Goal: Task Accomplishment & Management: Manage account settings

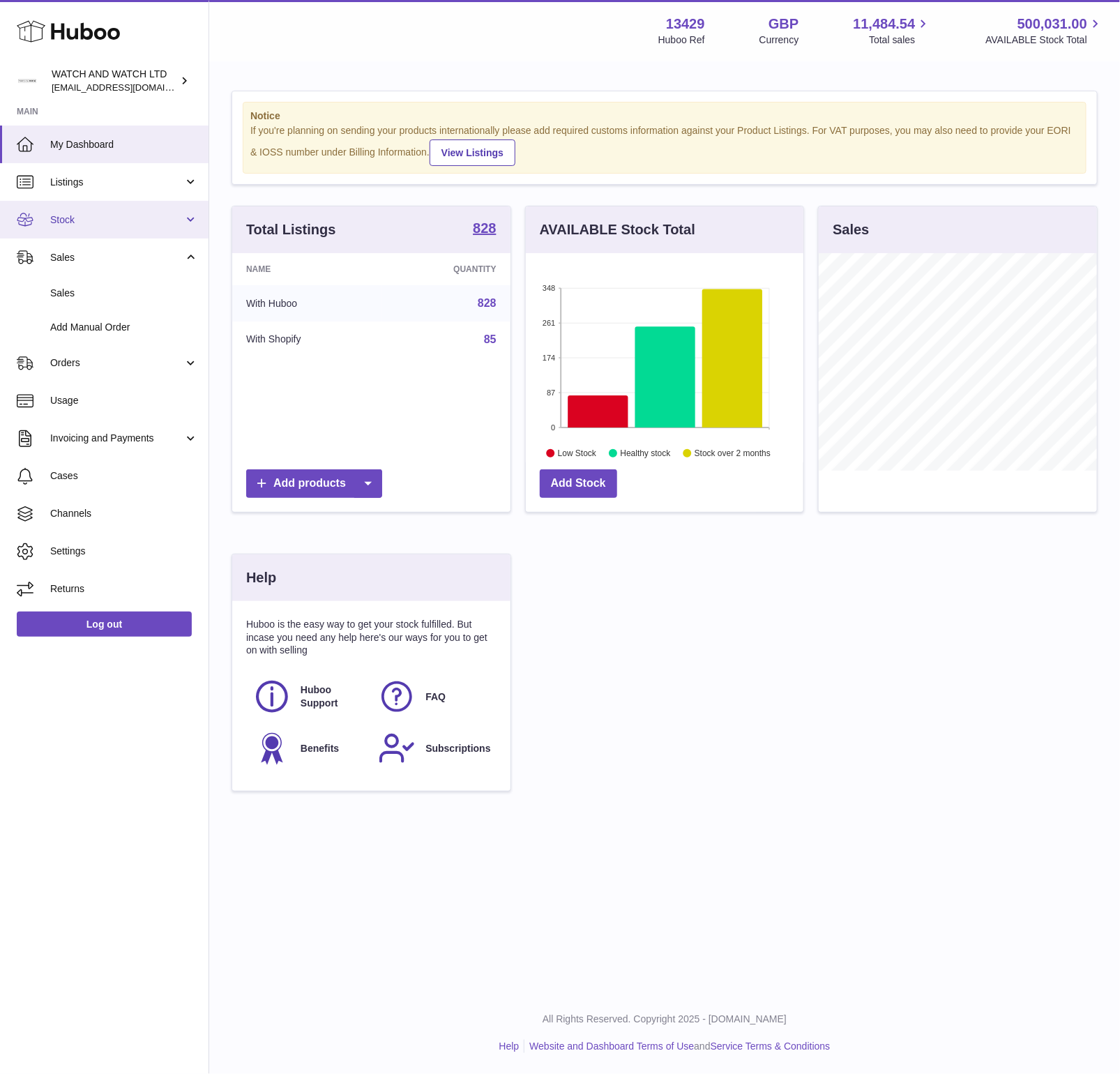
scroll to position [217, 278]
click at [112, 285] on link "Sales" at bounding box center [104, 293] width 208 height 34
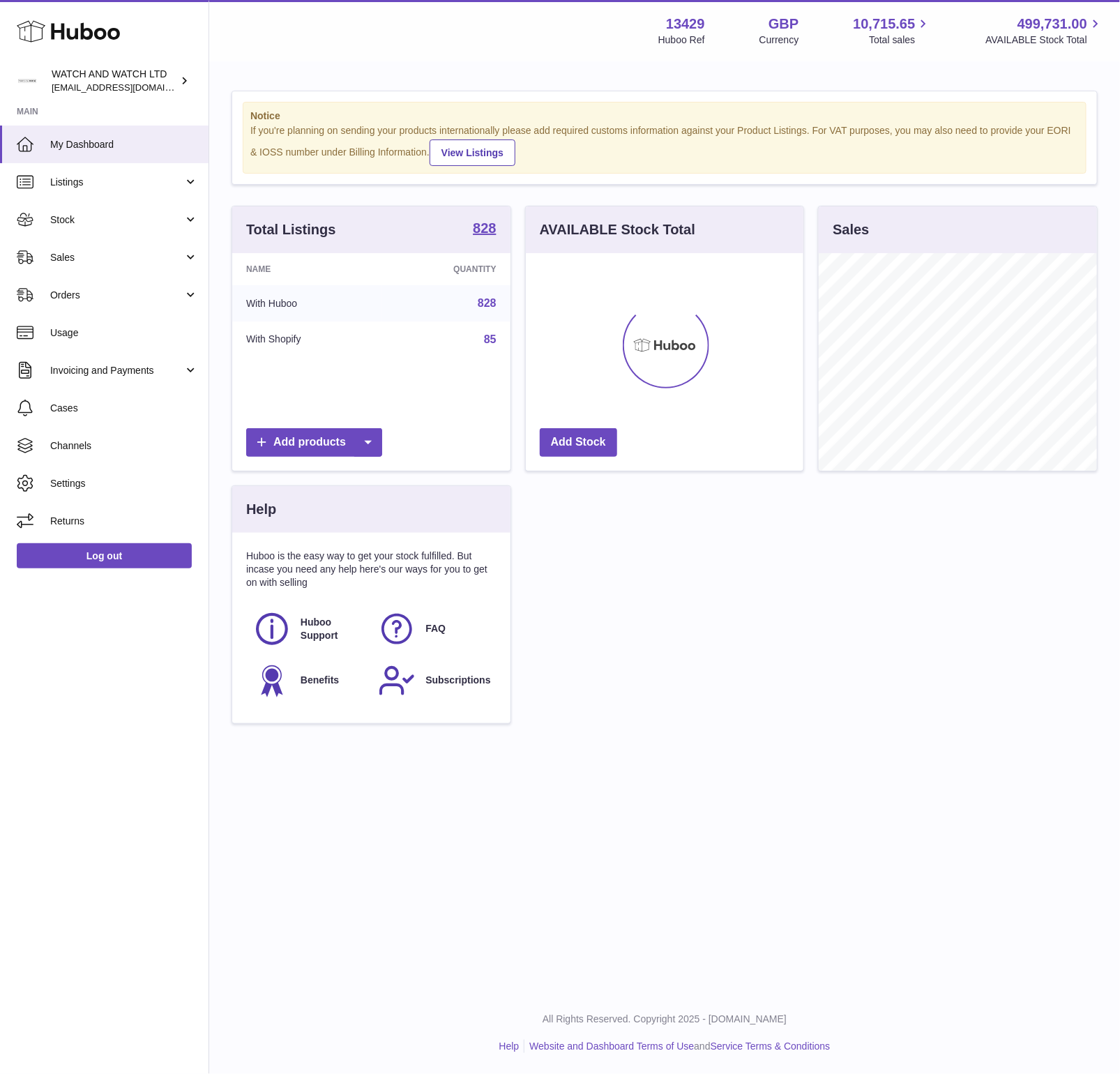
scroll to position [217, 278]
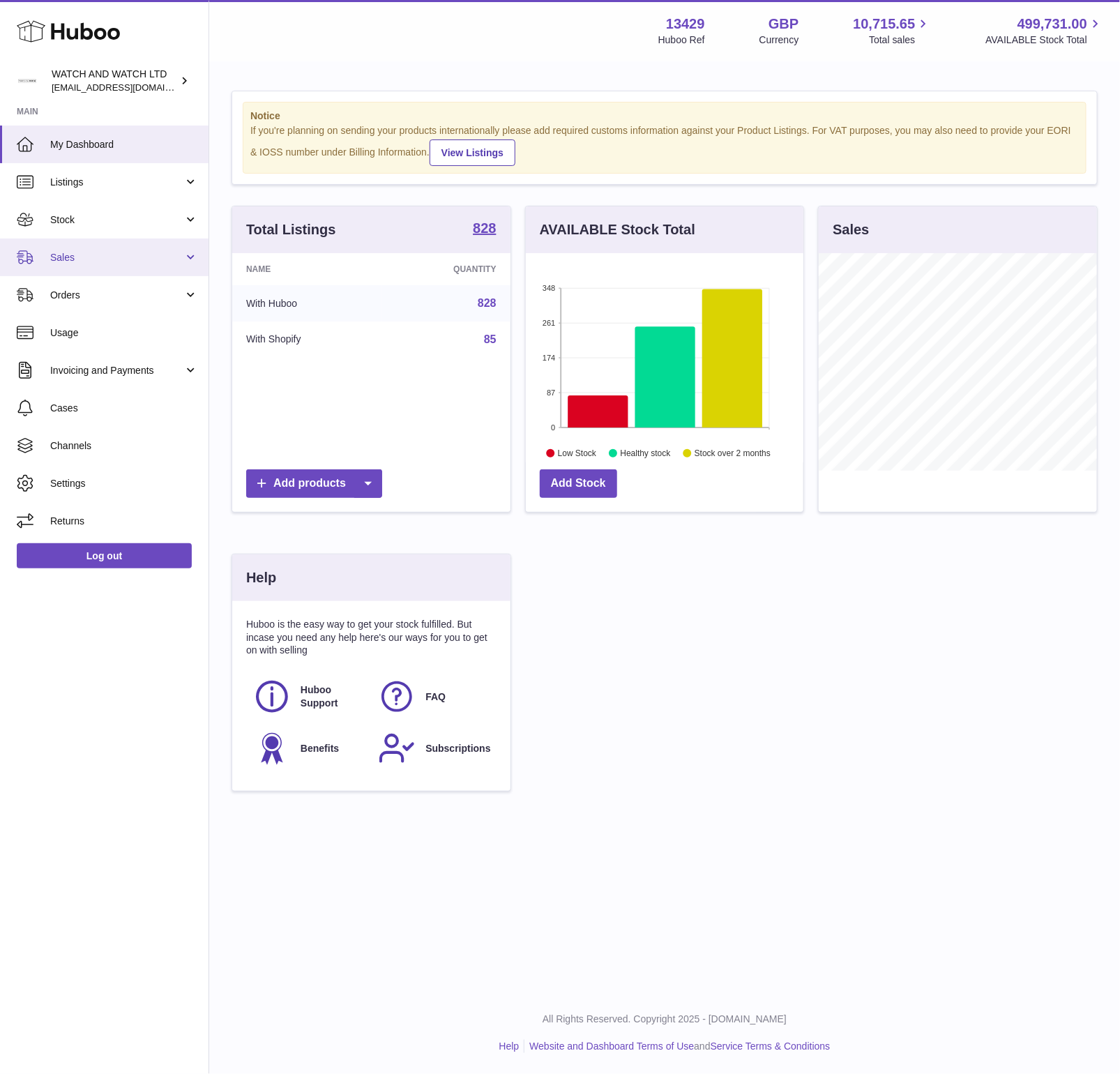
click at [101, 243] on link "Sales" at bounding box center [104, 258] width 208 height 38
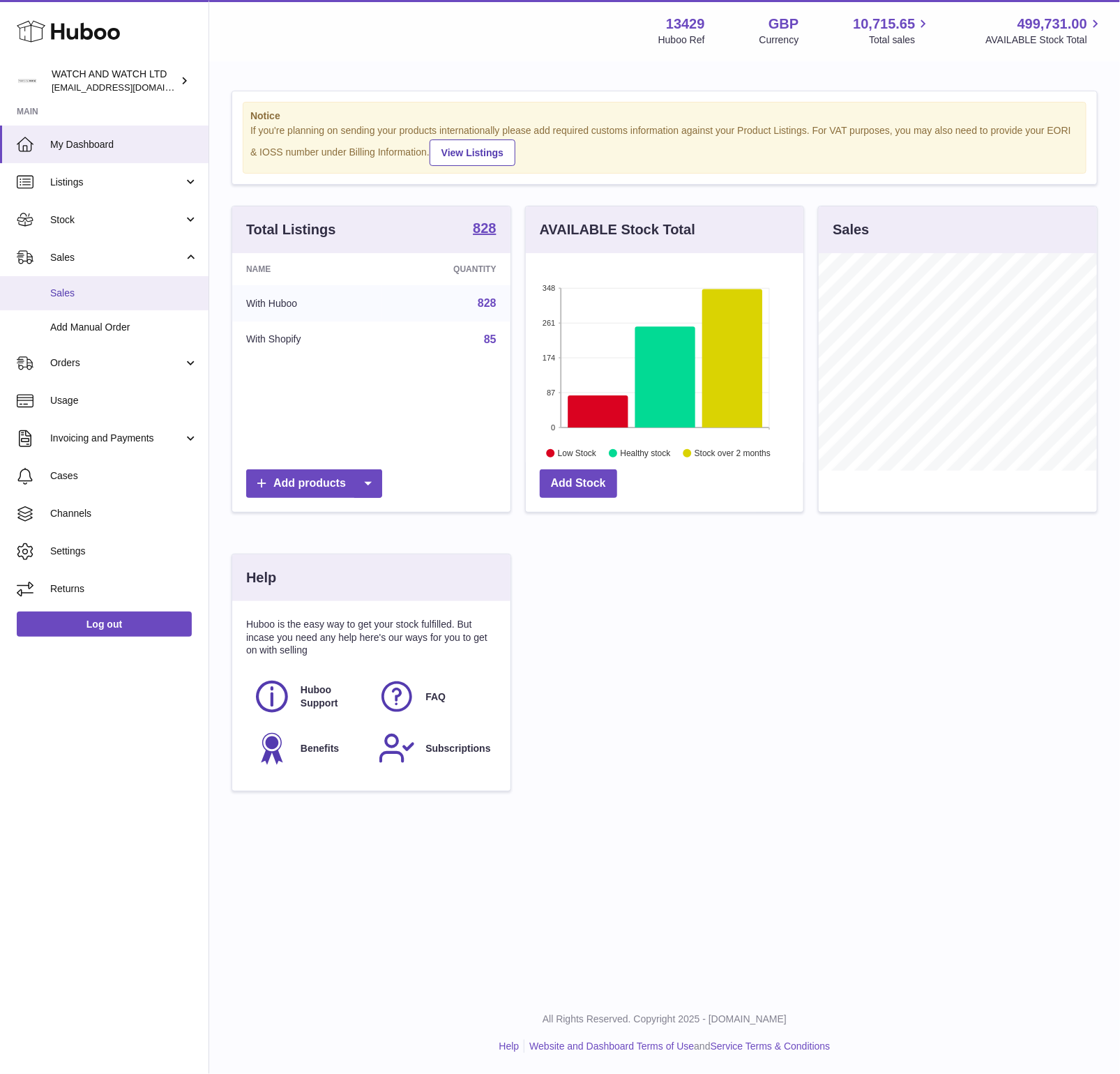
click at [104, 302] on link "Sales" at bounding box center [104, 293] width 208 height 34
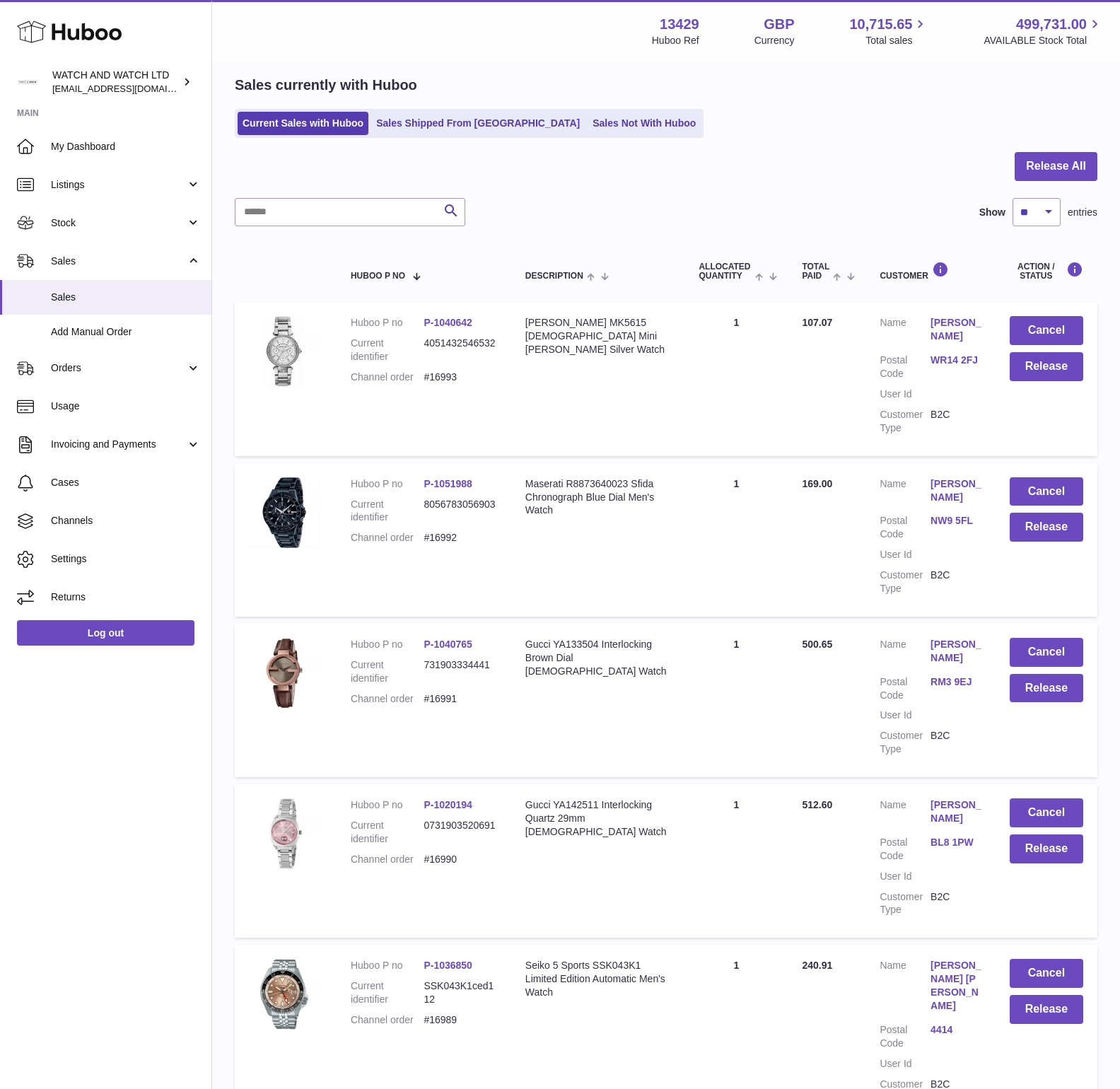
scroll to position [171, 0]
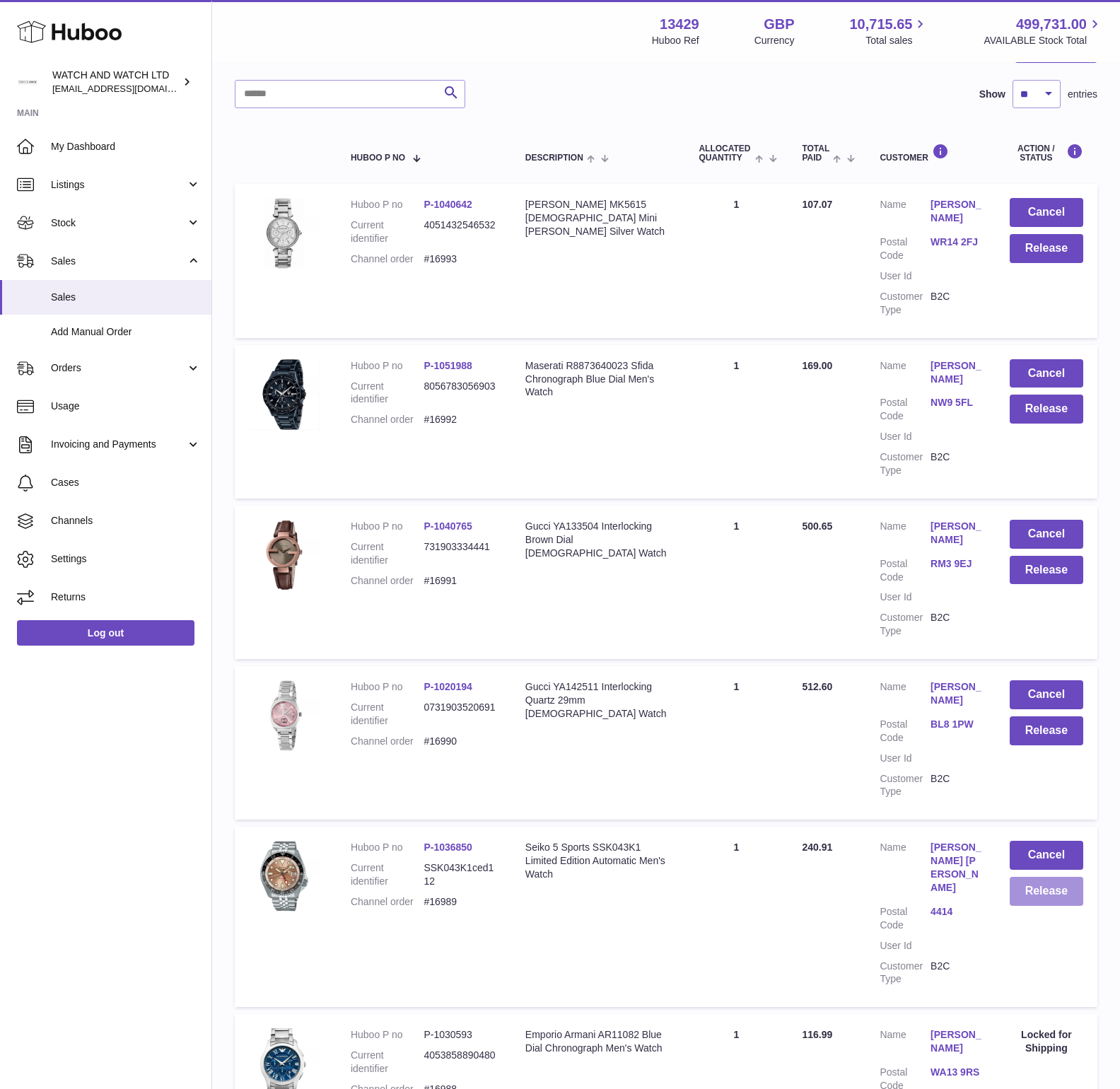
click at [1041, 877] on button "Release" at bounding box center [1046, 892] width 73 height 29
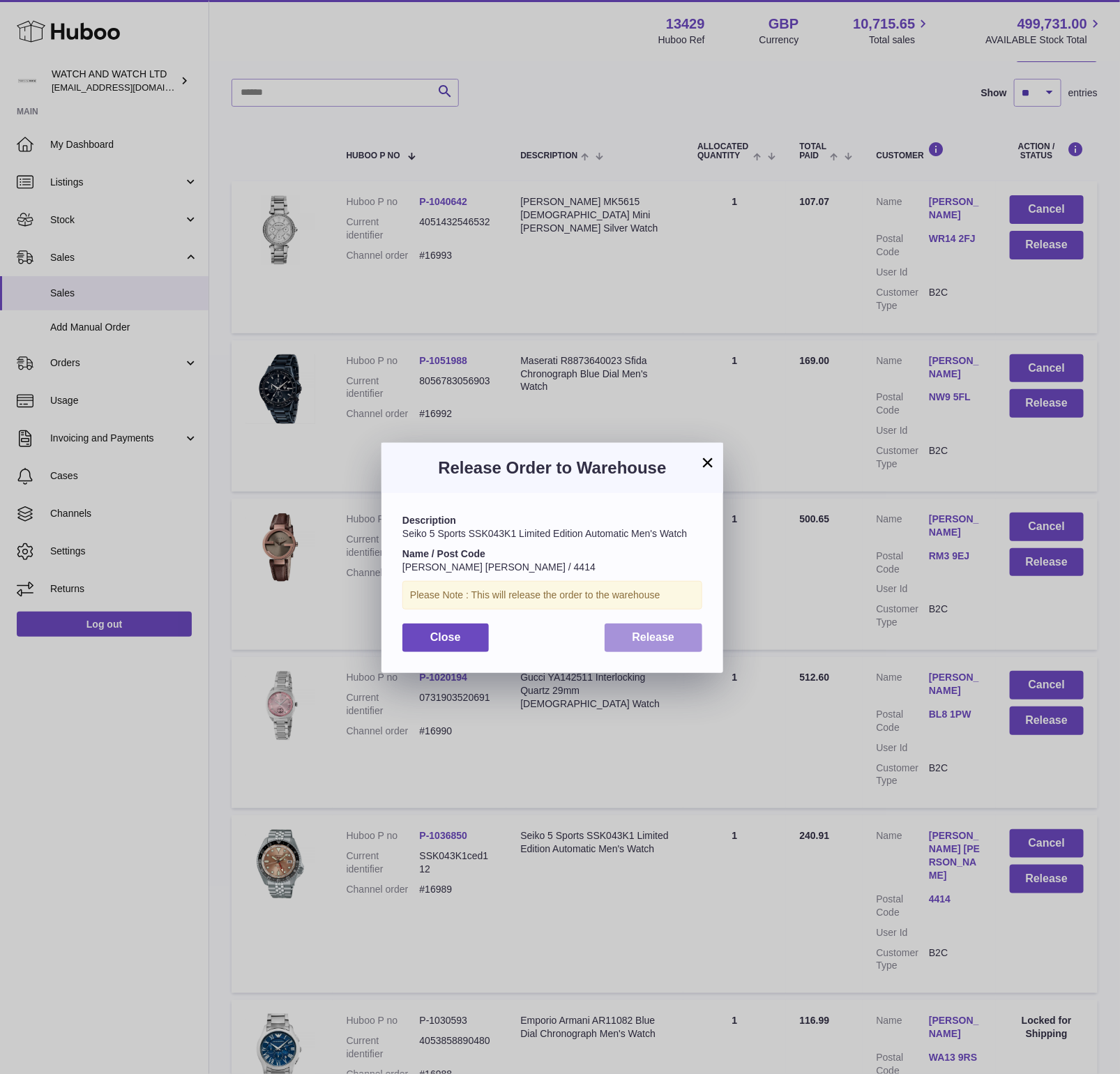
click at [686, 641] on button "Release" at bounding box center [653, 638] width 98 height 29
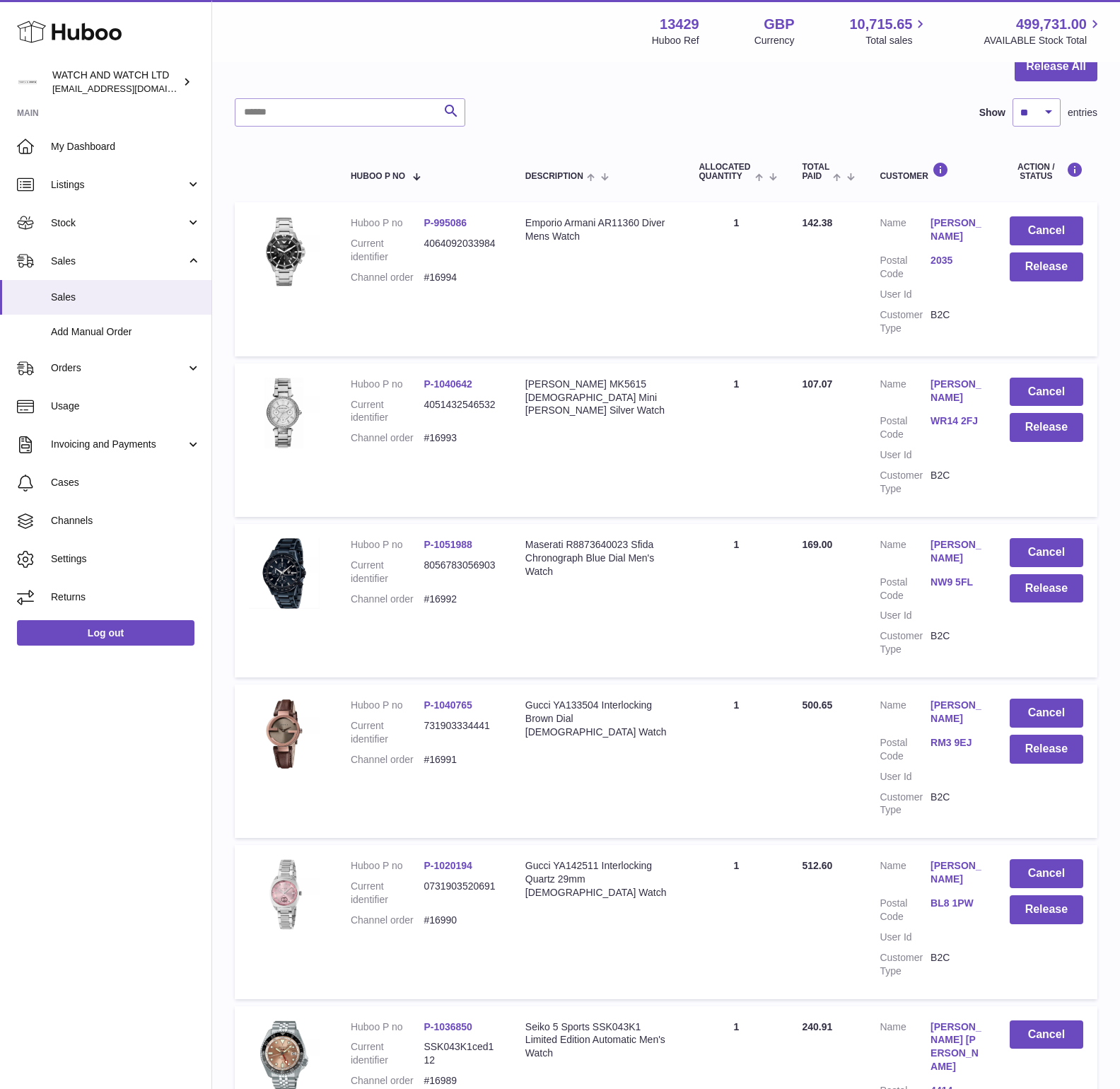
scroll to position [130, 0]
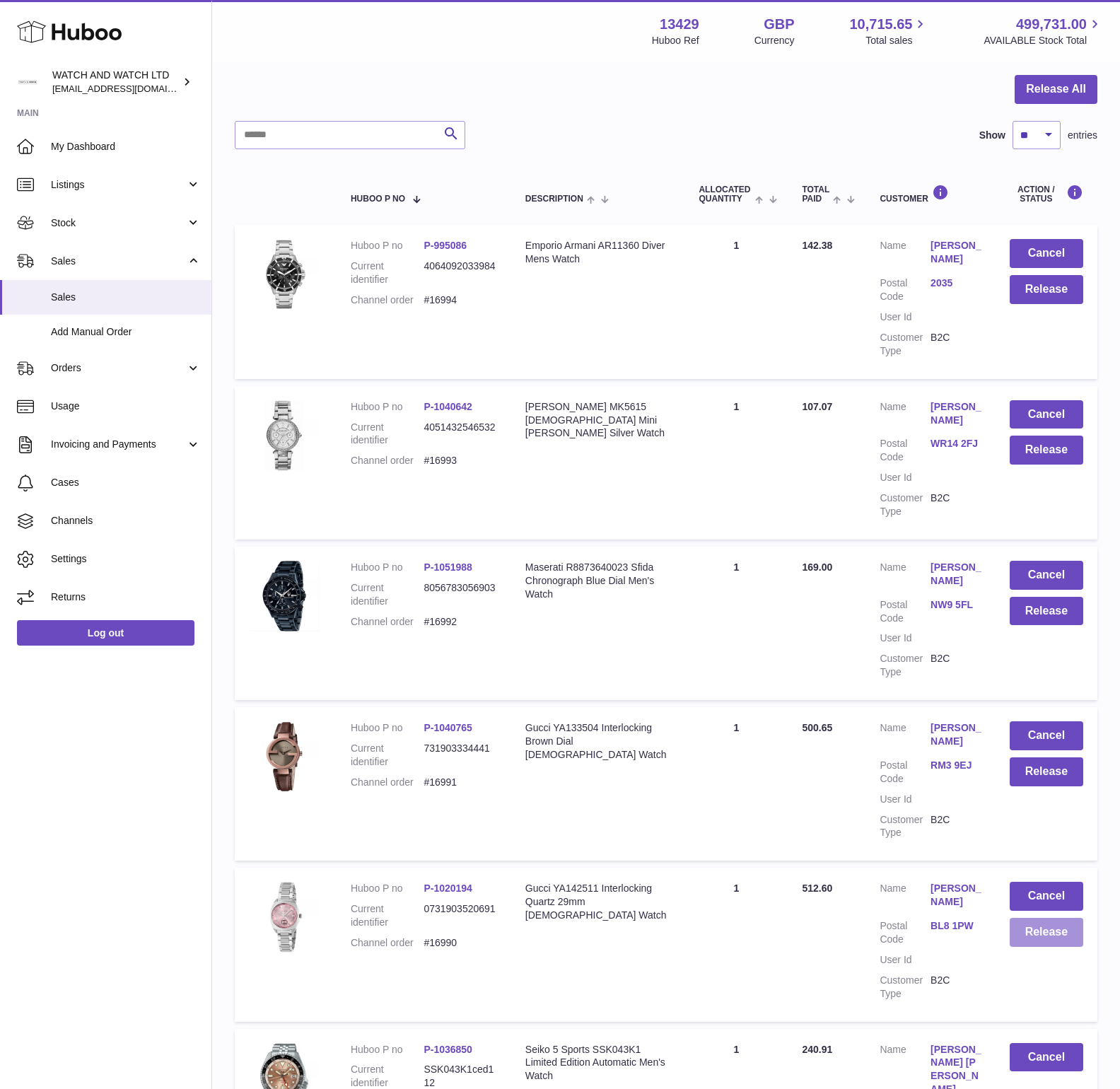
click at [1036, 936] on button "Release" at bounding box center [1046, 932] width 73 height 29
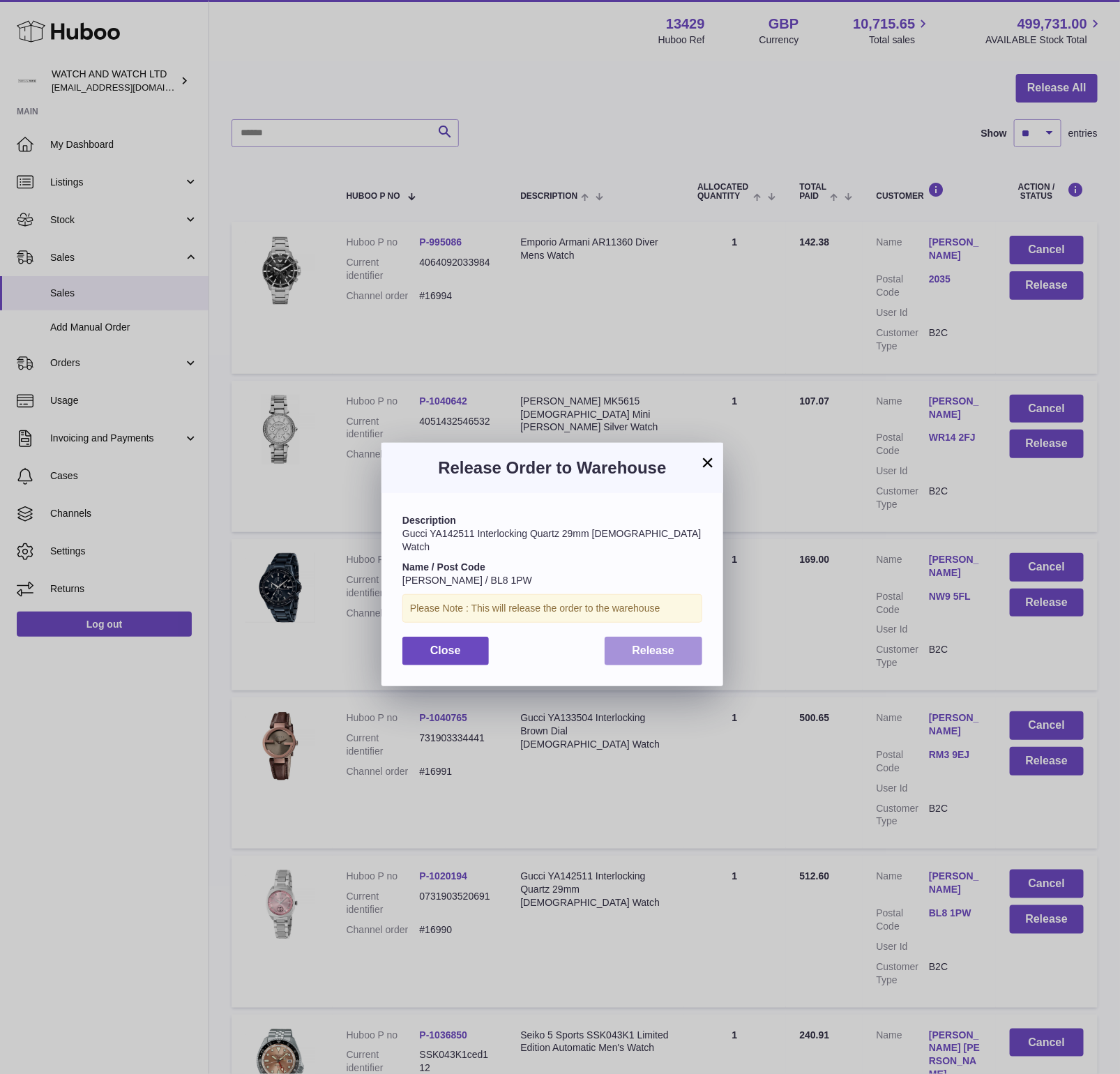
click at [682, 638] on button "Release" at bounding box center [653, 651] width 98 height 29
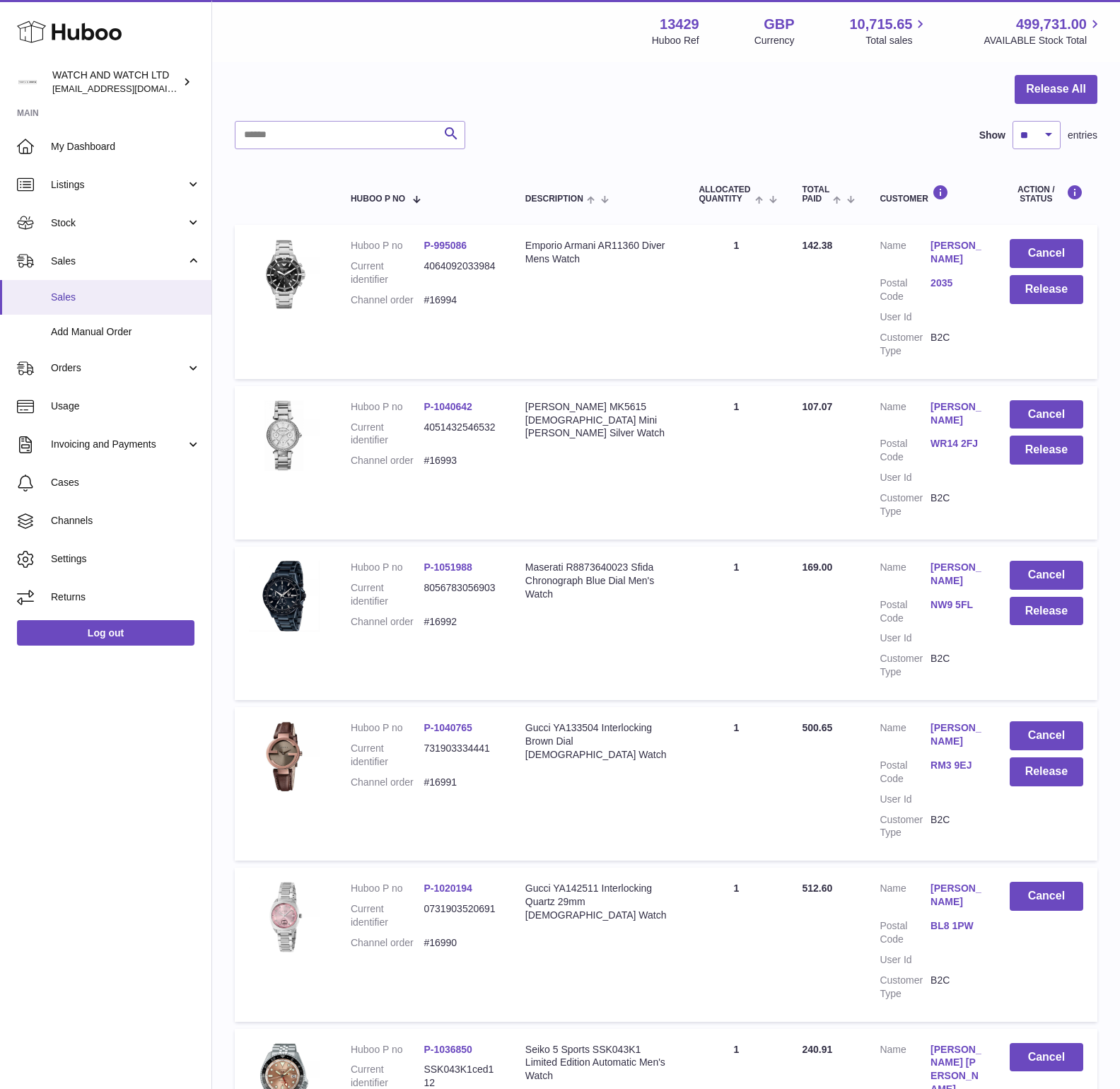
click at [79, 299] on span "Sales" at bounding box center [126, 297] width 150 height 14
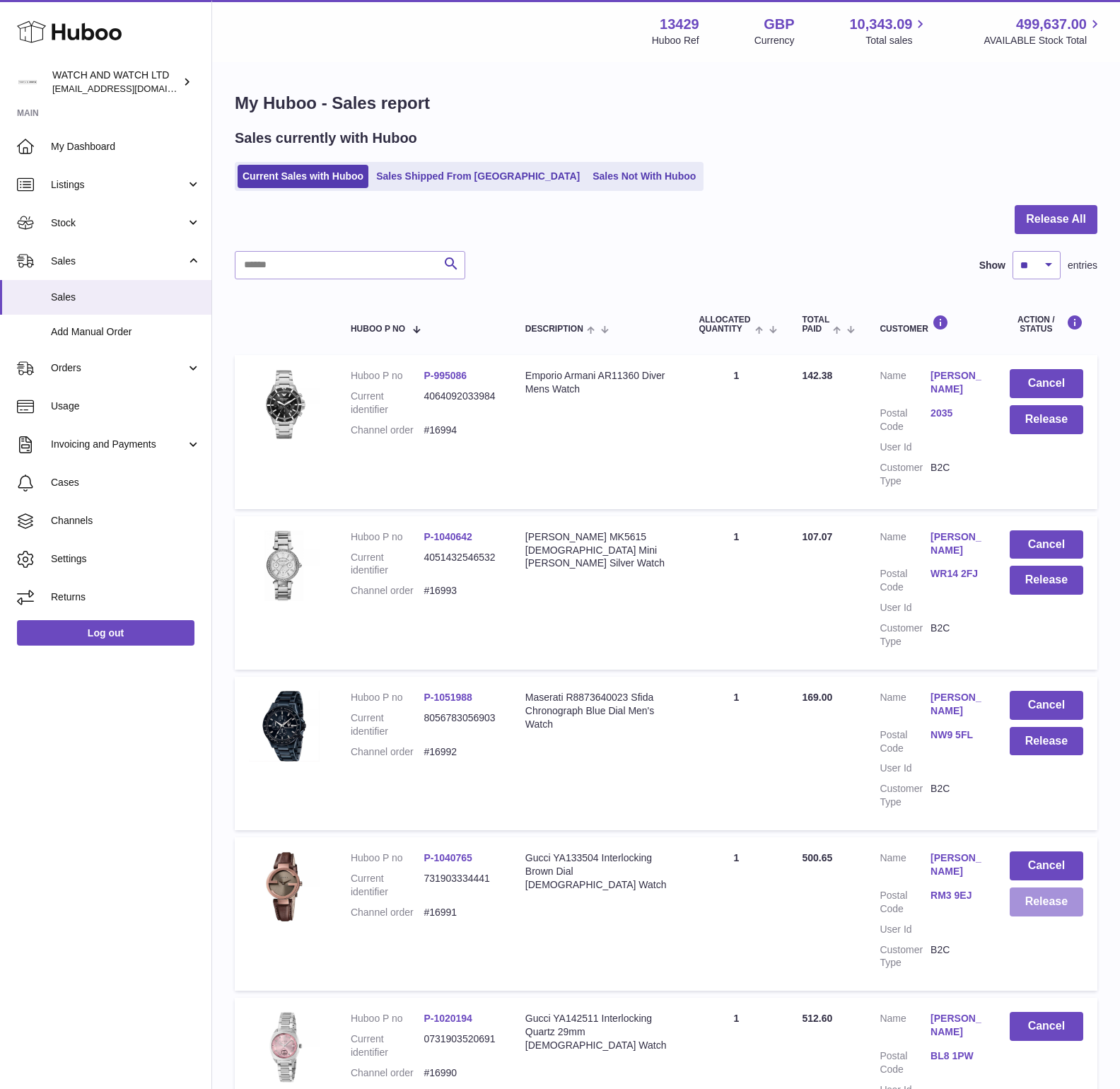
click at [1060, 899] on button "Release" at bounding box center [1046, 902] width 73 height 29
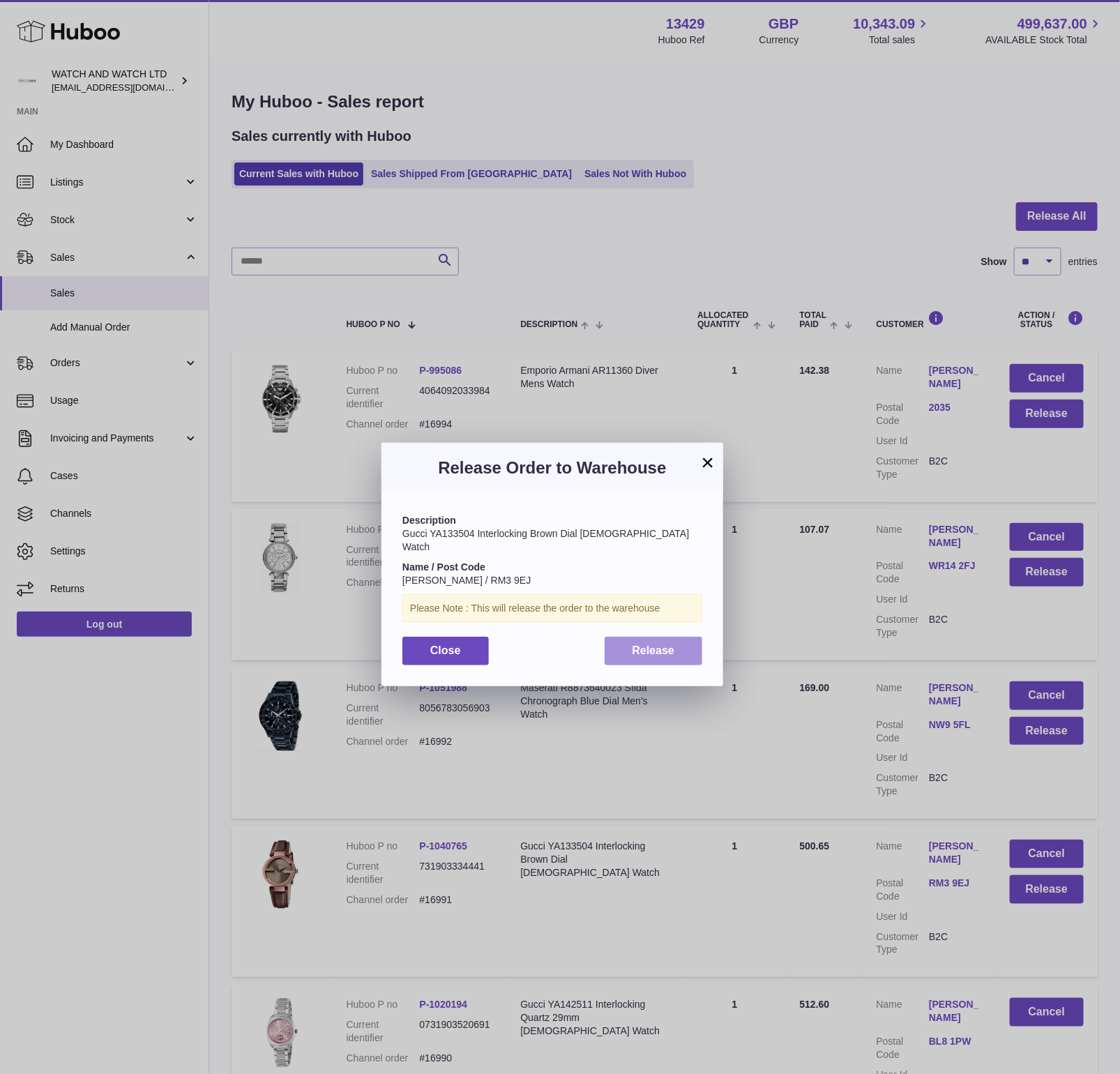
click at [672, 644] on span "Release" at bounding box center [653, 650] width 42 height 12
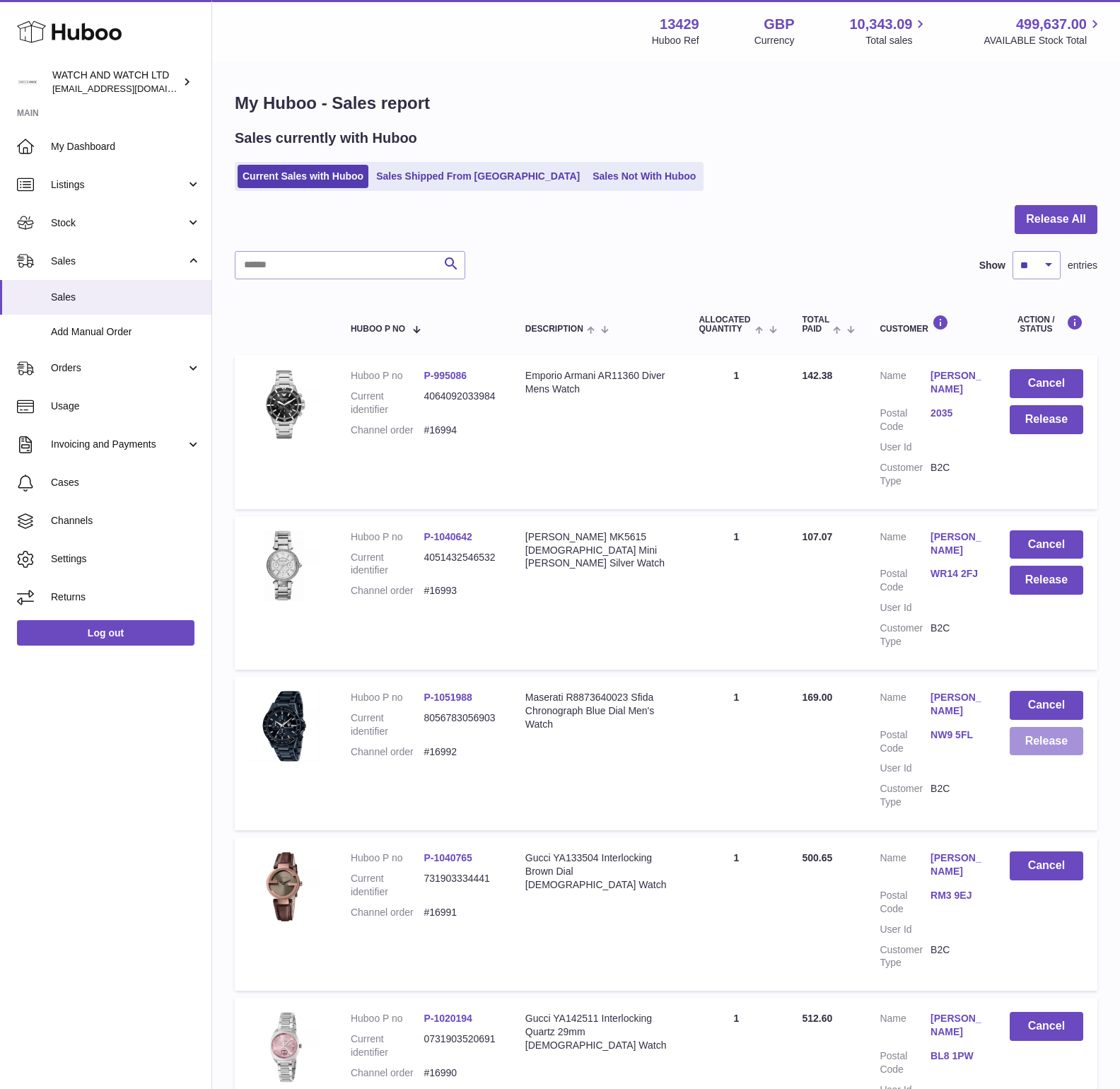
click at [1064, 740] on button "Release" at bounding box center [1046, 741] width 73 height 29
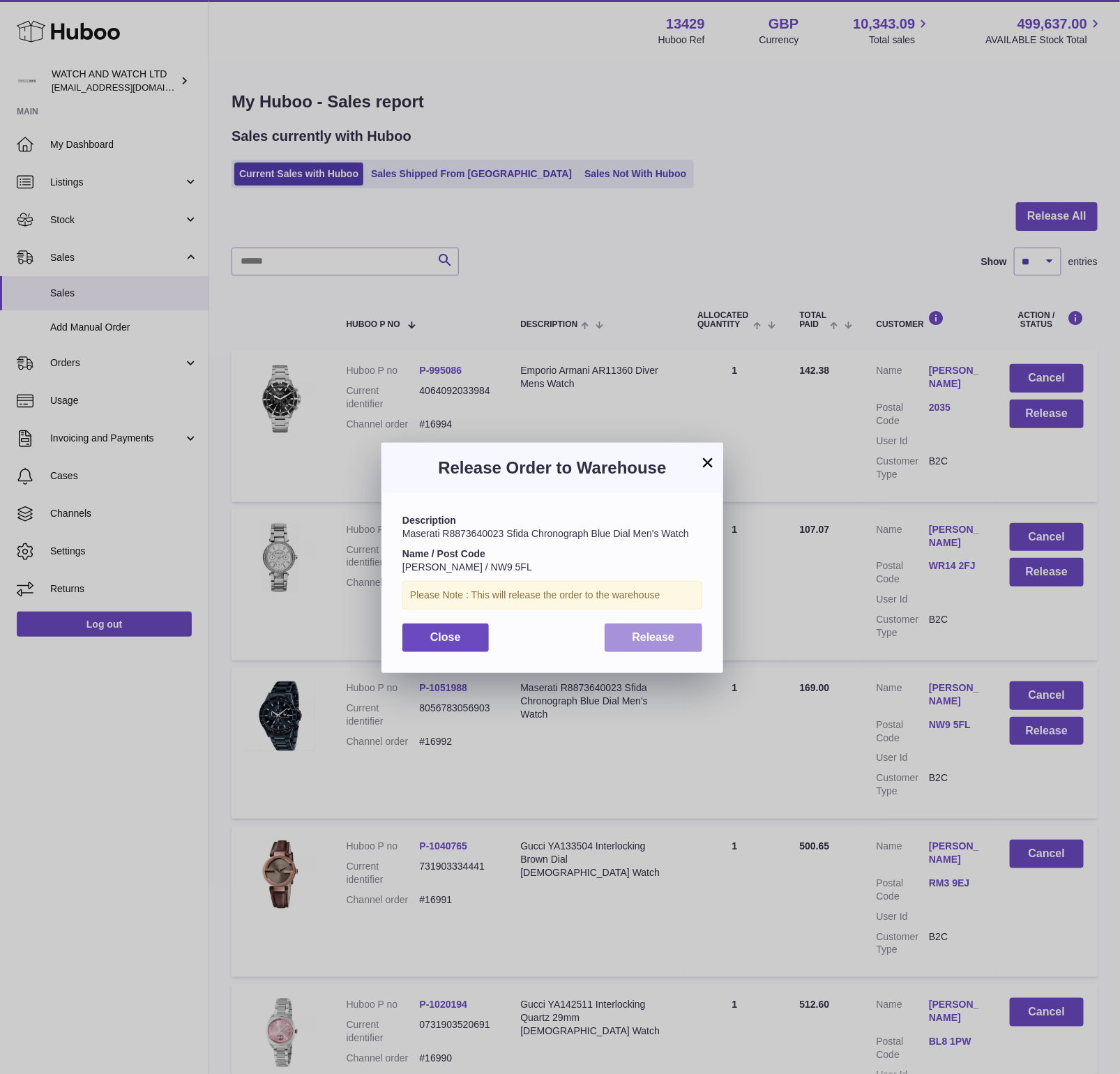
click at [664, 628] on button "Release" at bounding box center [653, 638] width 98 height 29
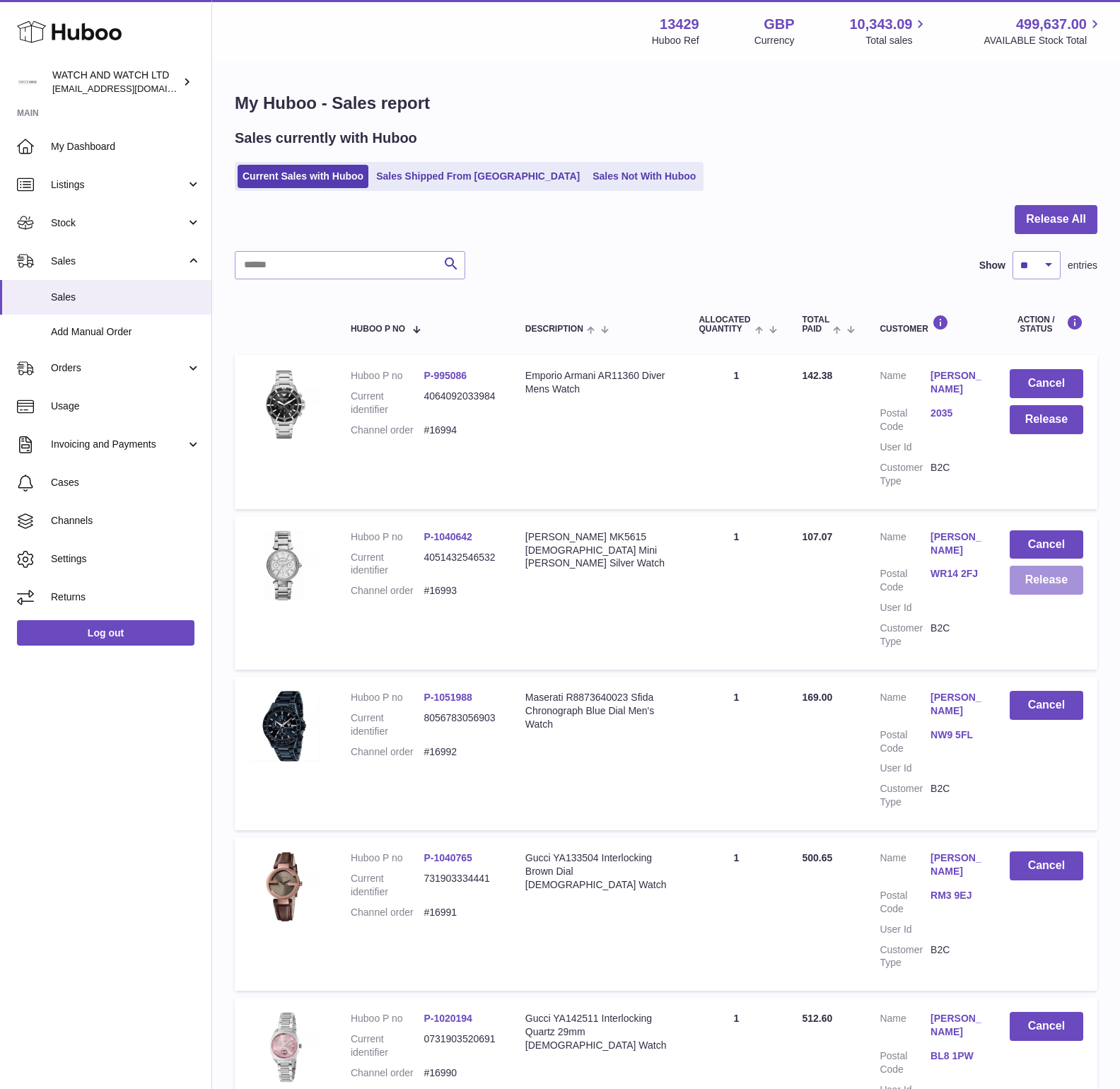
click at [1067, 580] on button "Release" at bounding box center [1046, 580] width 73 height 29
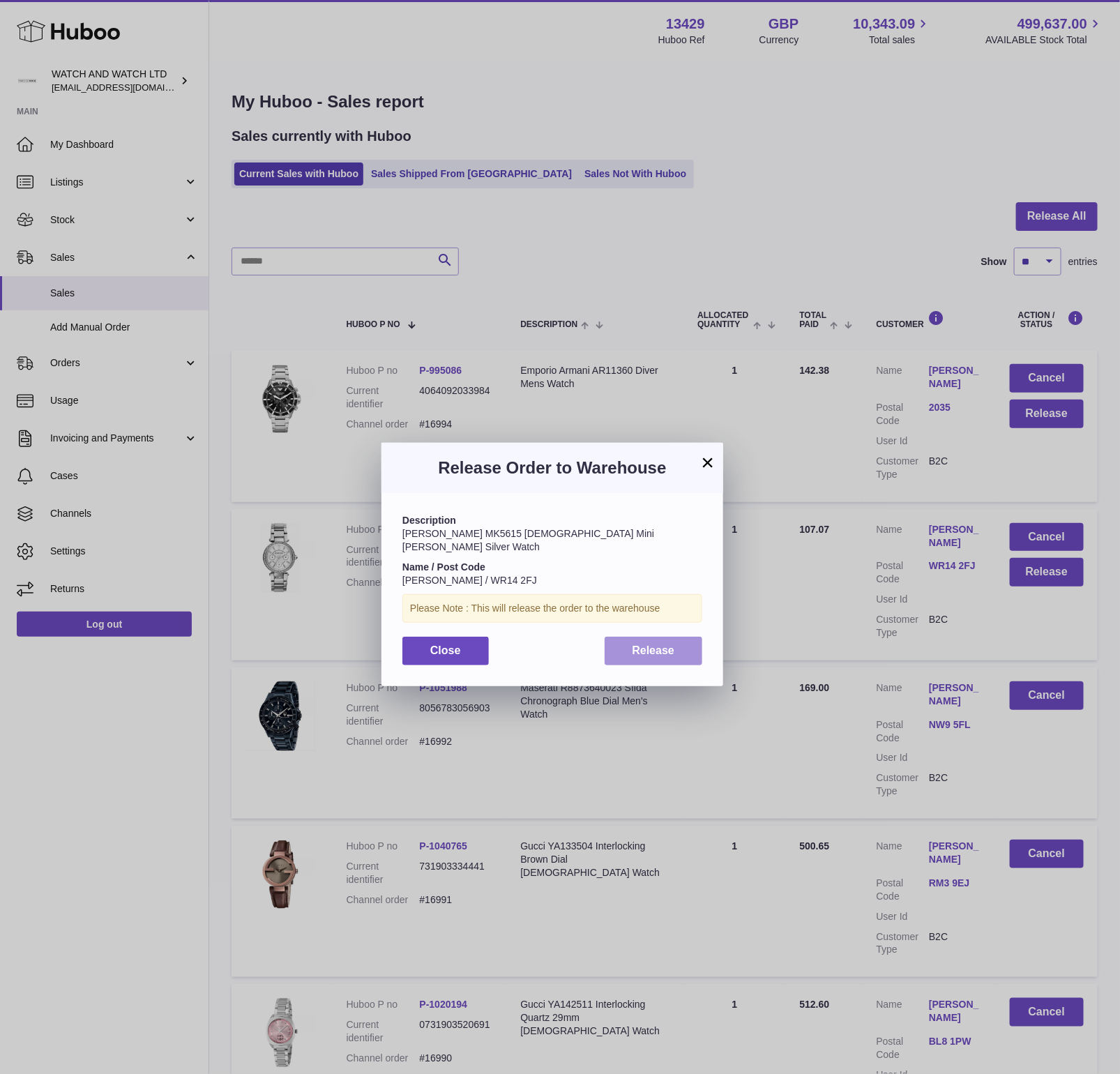
click at [652, 644] on span "Release" at bounding box center [653, 650] width 42 height 12
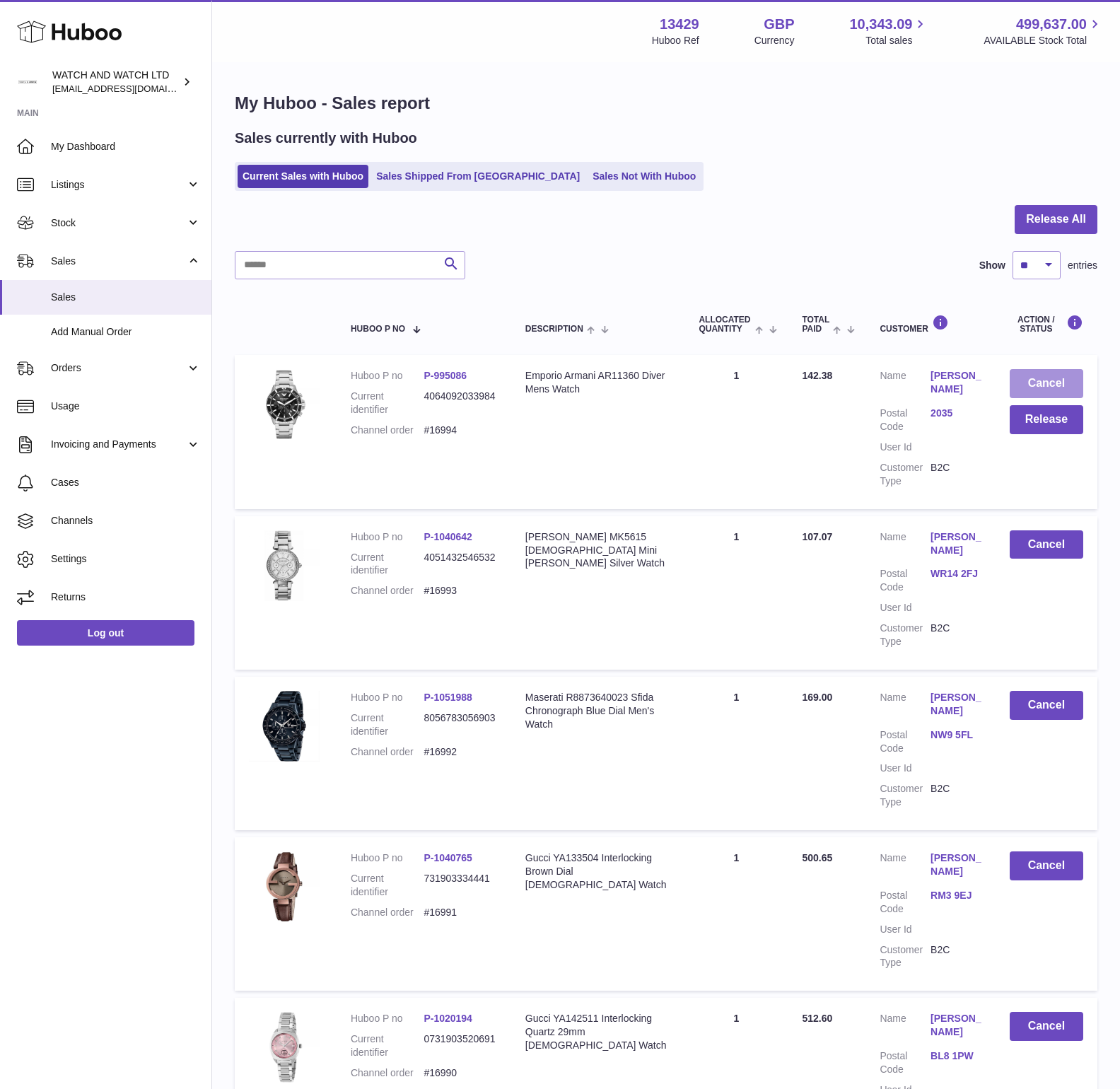
click at [1072, 380] on button "Cancel" at bounding box center [1046, 384] width 73 height 29
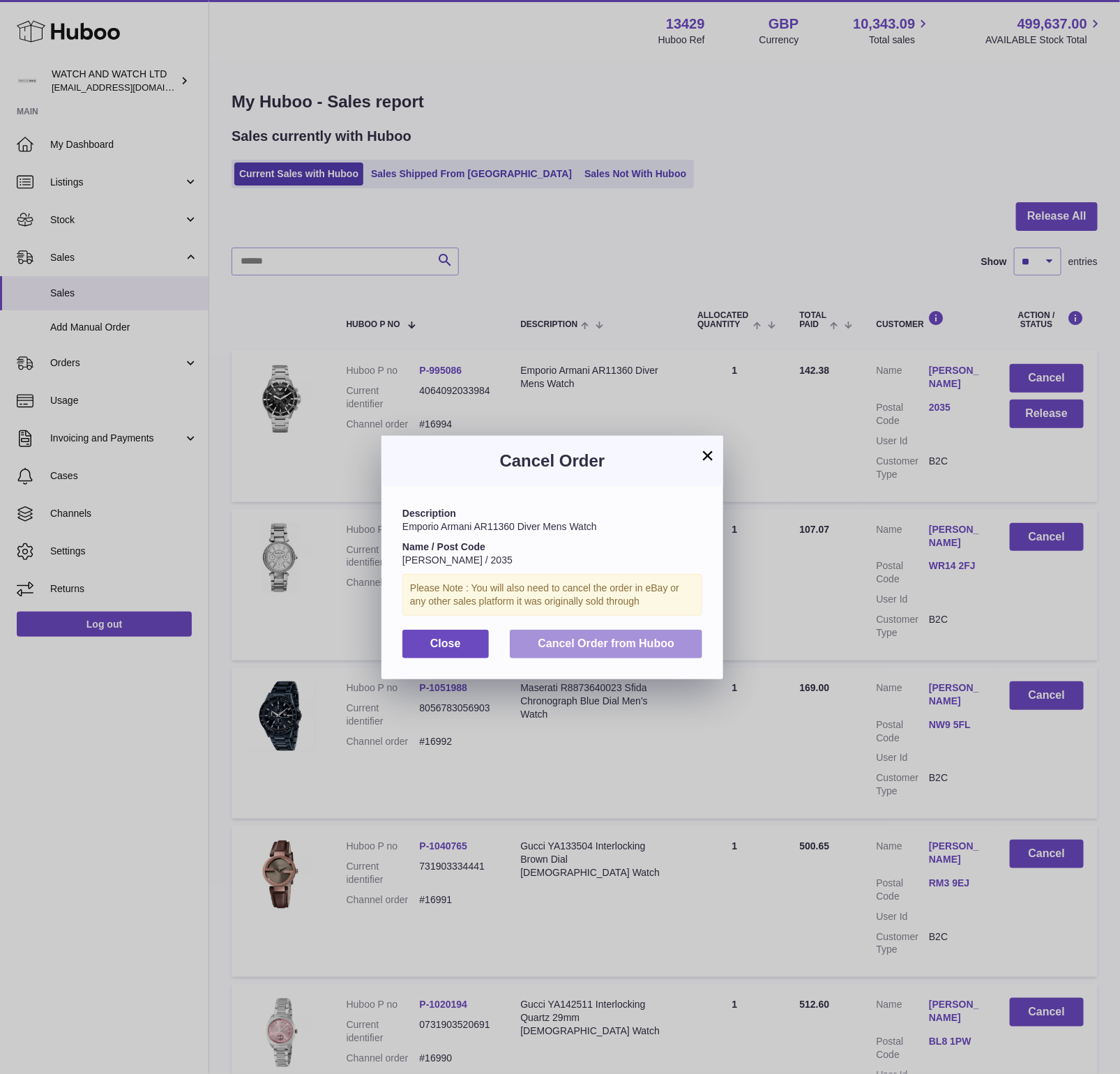
click at [646, 640] on span "Cancel Order from Huboo" at bounding box center [606, 642] width 137 height 12
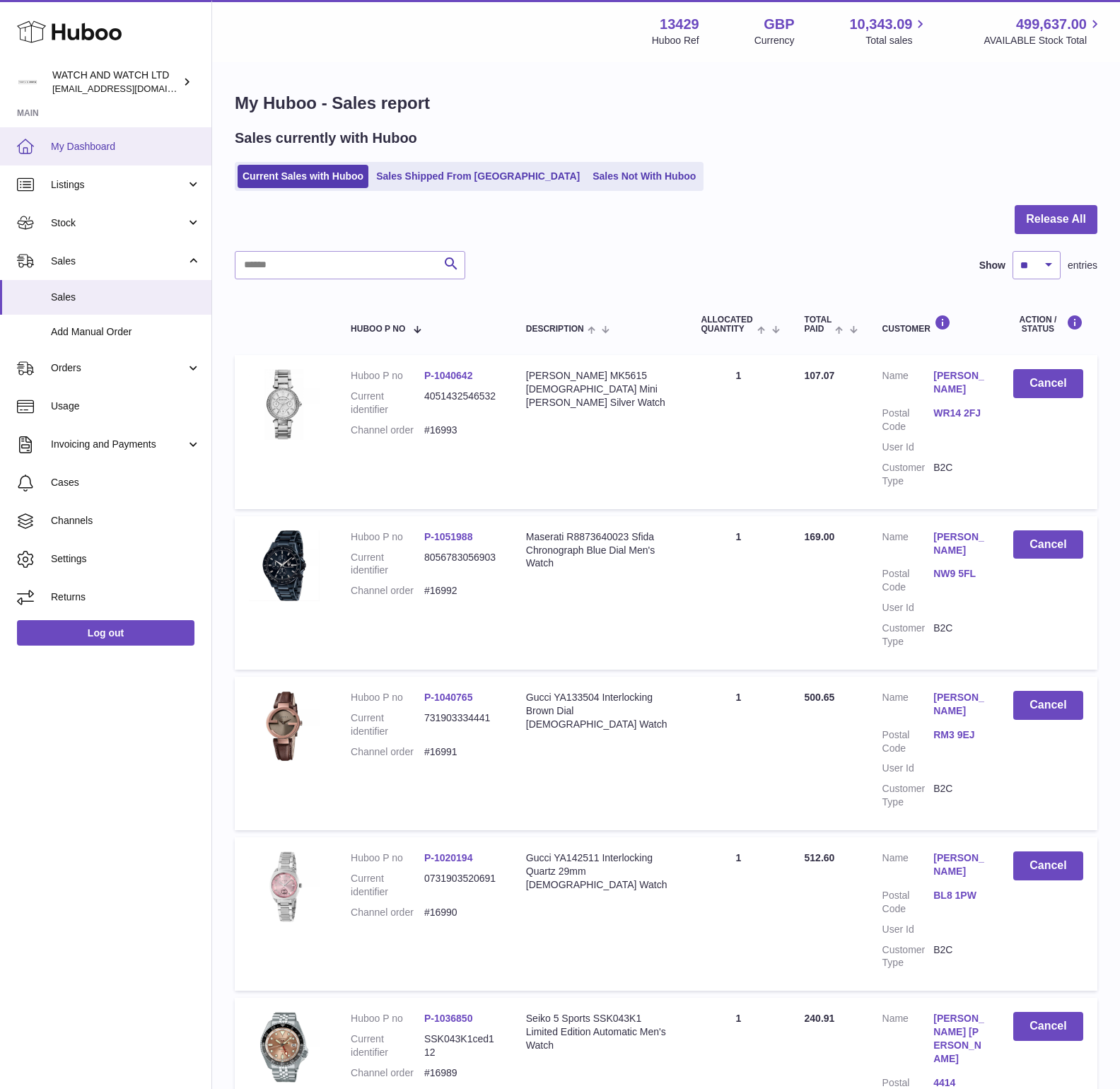
click at [121, 136] on link "My Dashboard" at bounding box center [105, 146] width 211 height 38
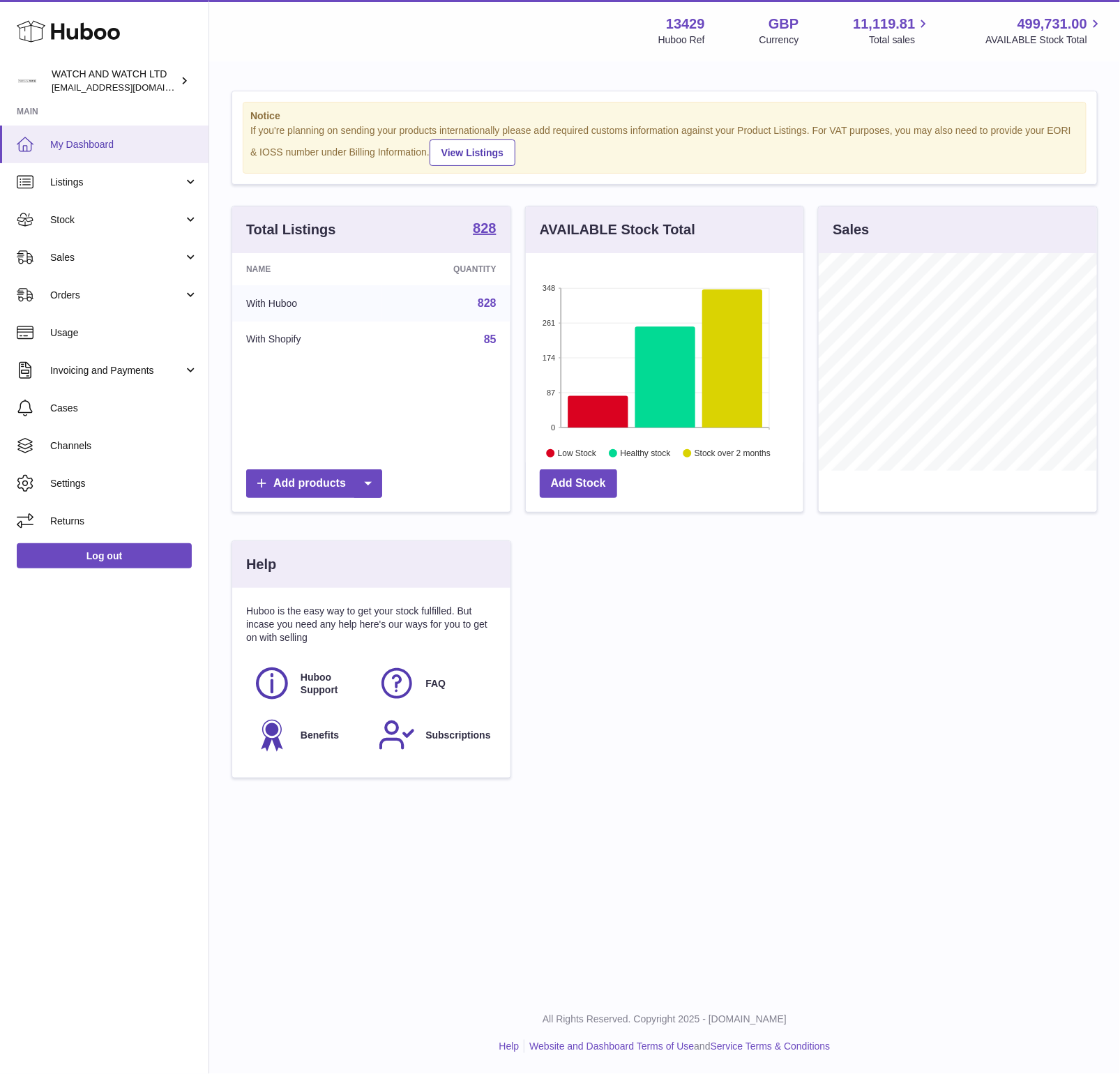
scroll to position [217, 278]
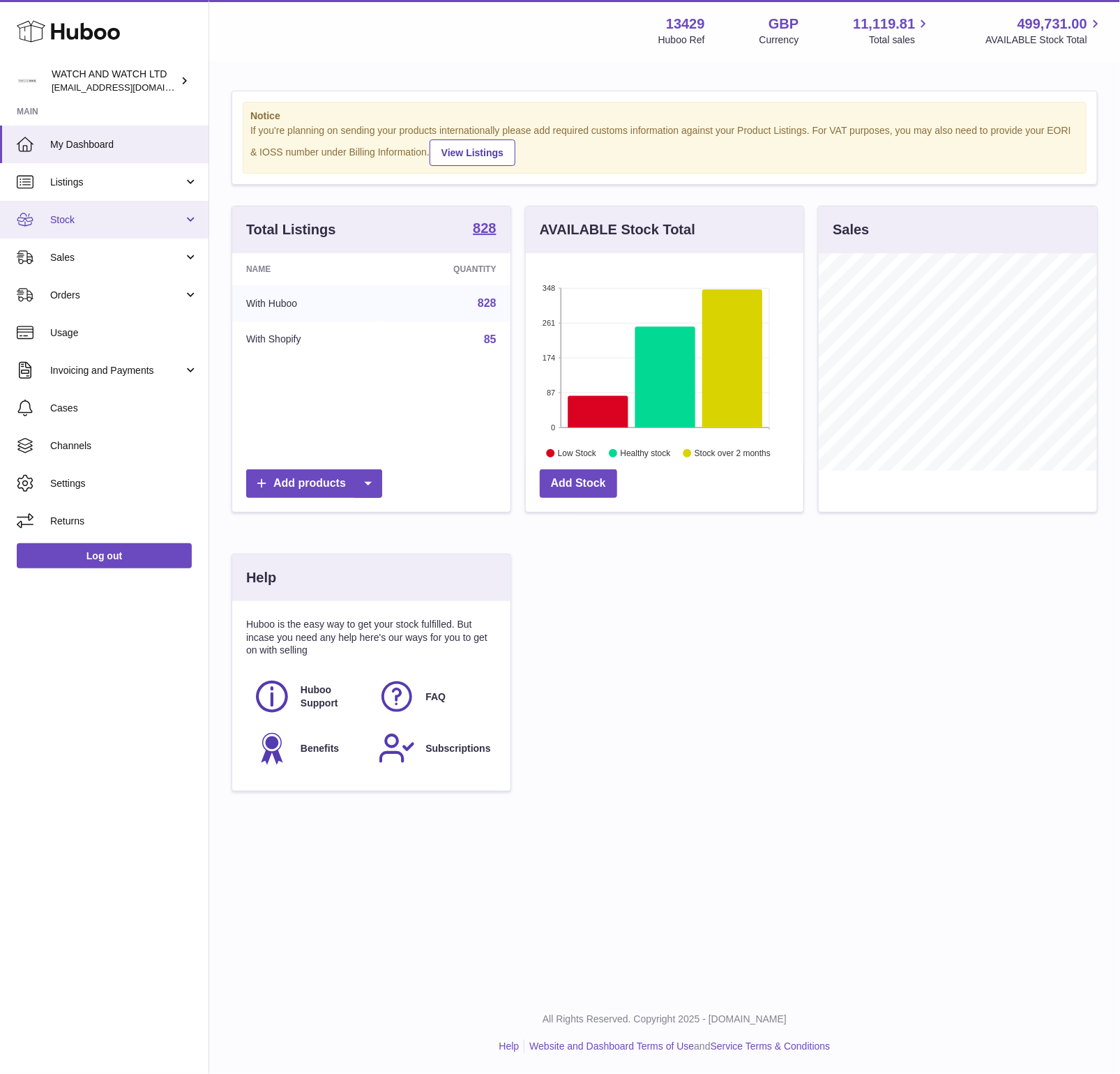
click at [101, 223] on span "Stock" at bounding box center [117, 220] width 133 height 14
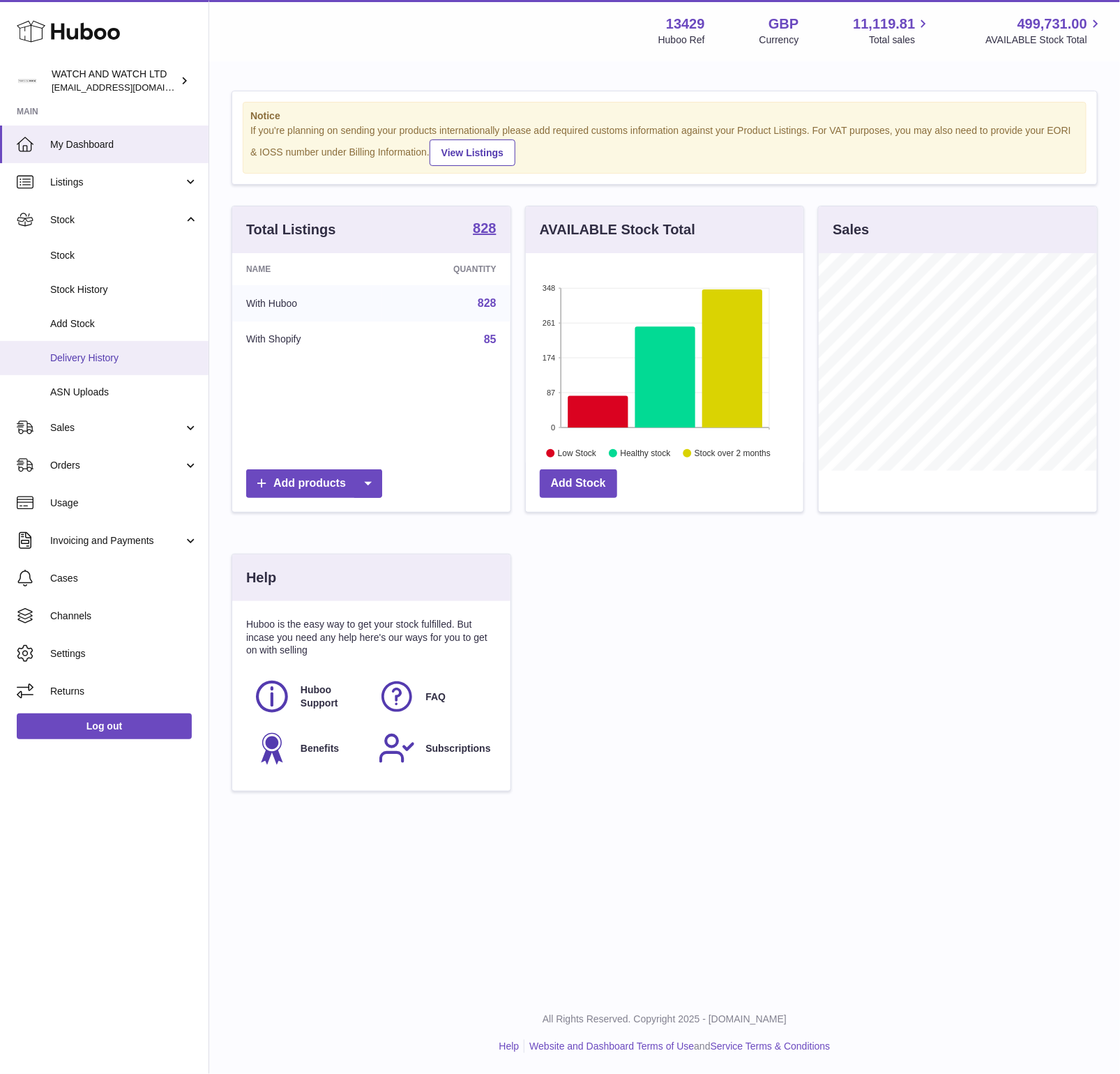
click at [105, 361] on span "Delivery History" at bounding box center [124, 358] width 148 height 14
